Goal: Find specific page/section: Find specific page/section

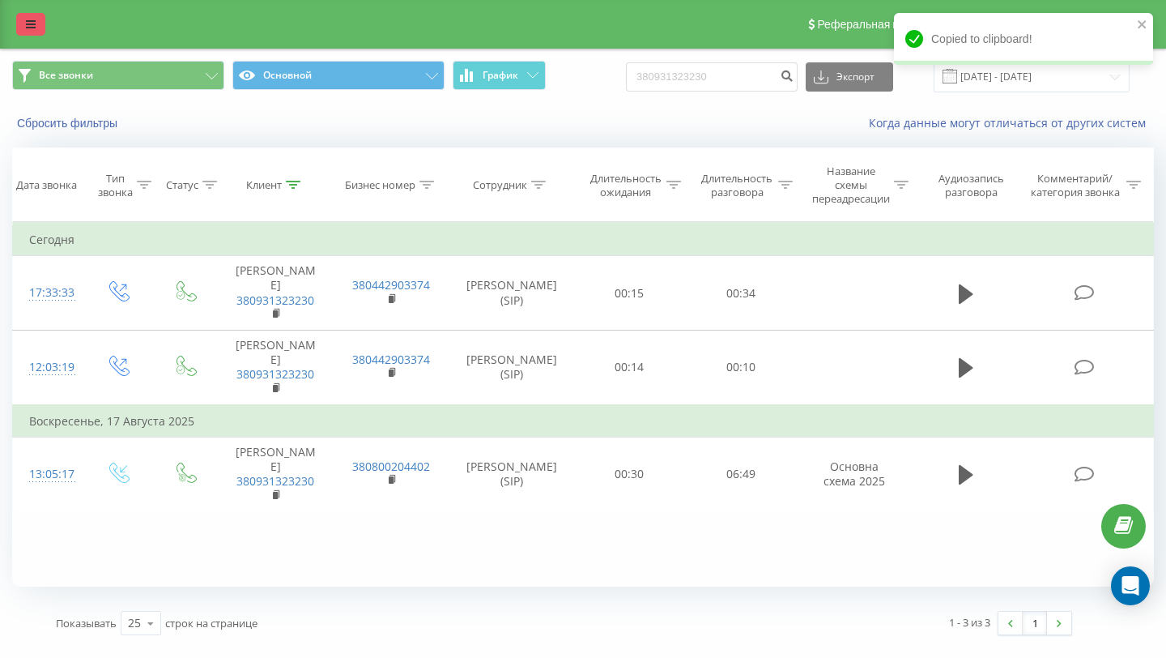
click at [32, 23] on icon at bounding box center [31, 24] width 10 height 11
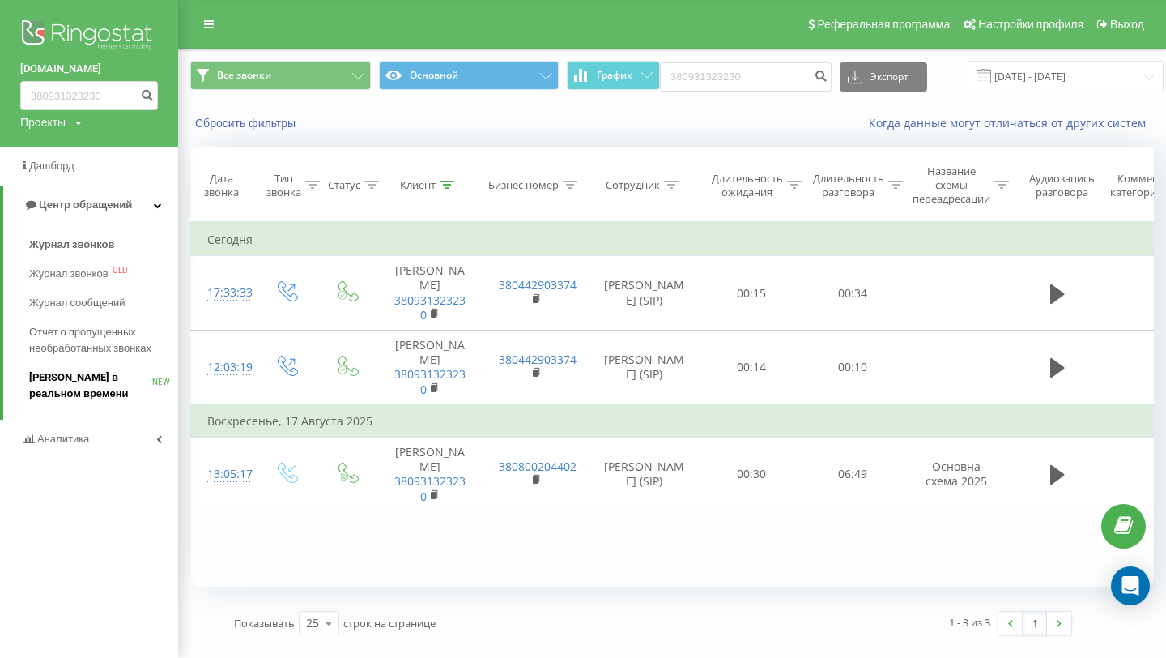
click at [67, 385] on span "[PERSON_NAME] в реальном времени" at bounding box center [90, 385] width 123 height 32
